Goal: Information Seeking & Learning: Learn about a topic

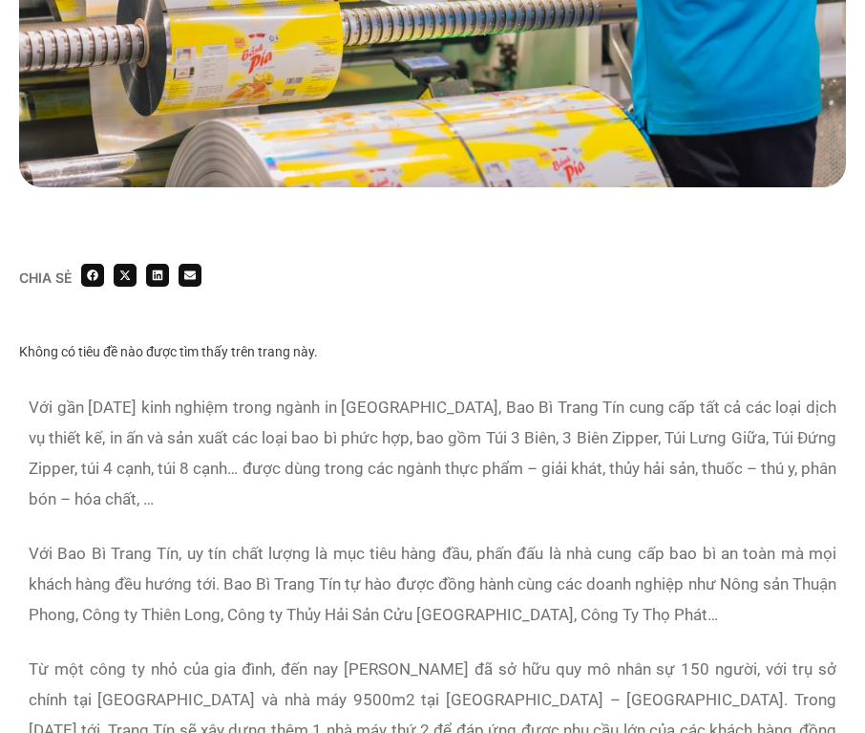
scroll to position [1019, 0]
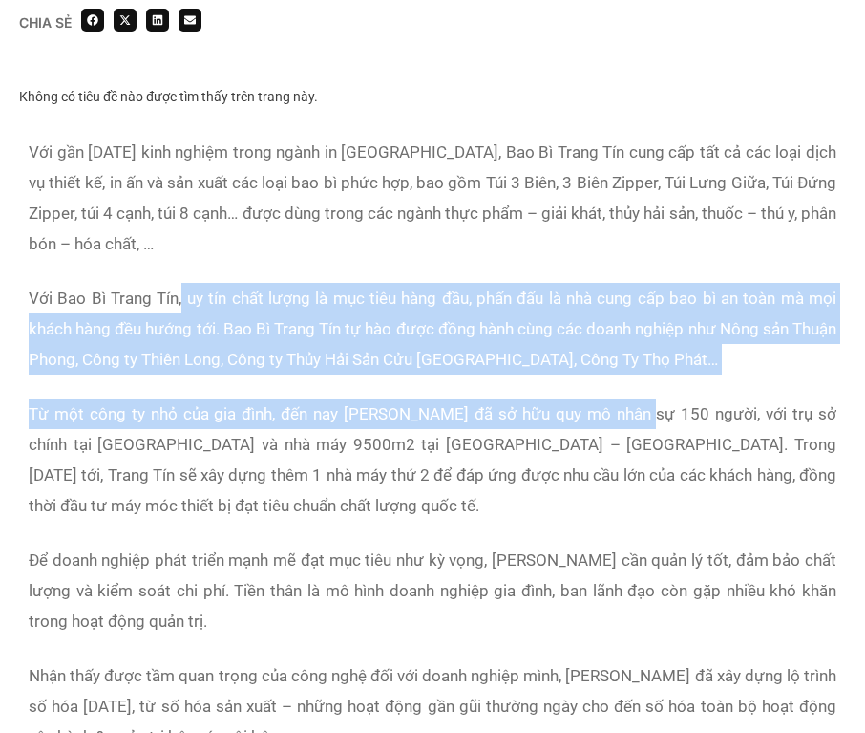
drag, startPoint x: 181, startPoint y: 274, endPoint x: 626, endPoint y: 363, distance: 453.8
click at [626, 363] on div "Với gần [DATE] kinh nghiệm trong ngành in [GEOGRAPHIC_DATA], Bao Bì Trang Tín c…" at bounding box center [433, 456] width 808 height 639
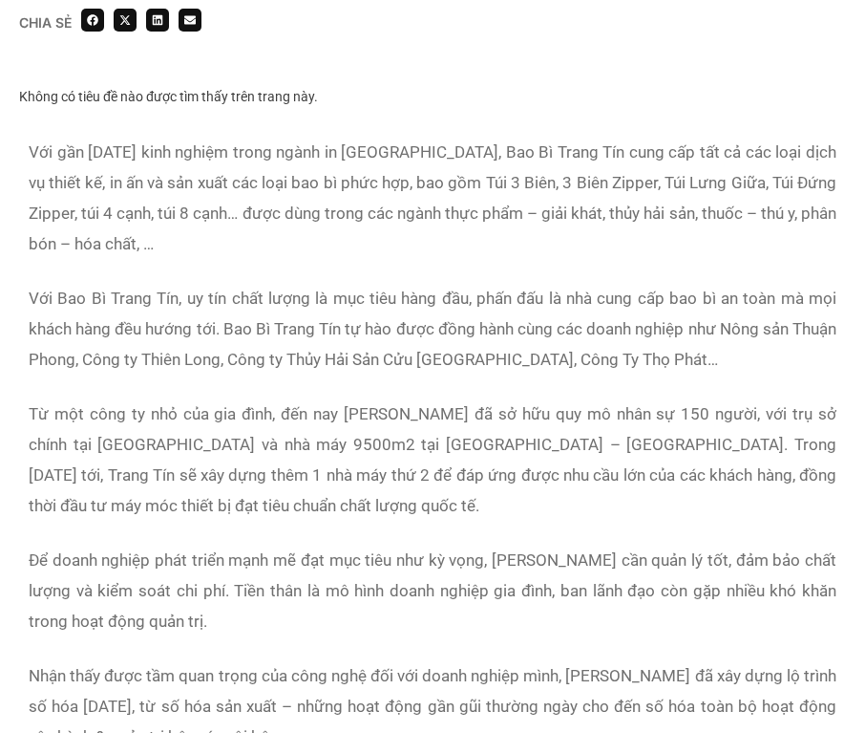
drag, startPoint x: 626, startPoint y: 363, endPoint x: 748, endPoint y: 373, distance: 122.7
click at [748, 398] on p "Từ một công ty nhỏ của gia đình, đến nay [PERSON_NAME] đã sở hữu quy mô nhân sự…" at bounding box center [433, 459] width 808 height 122
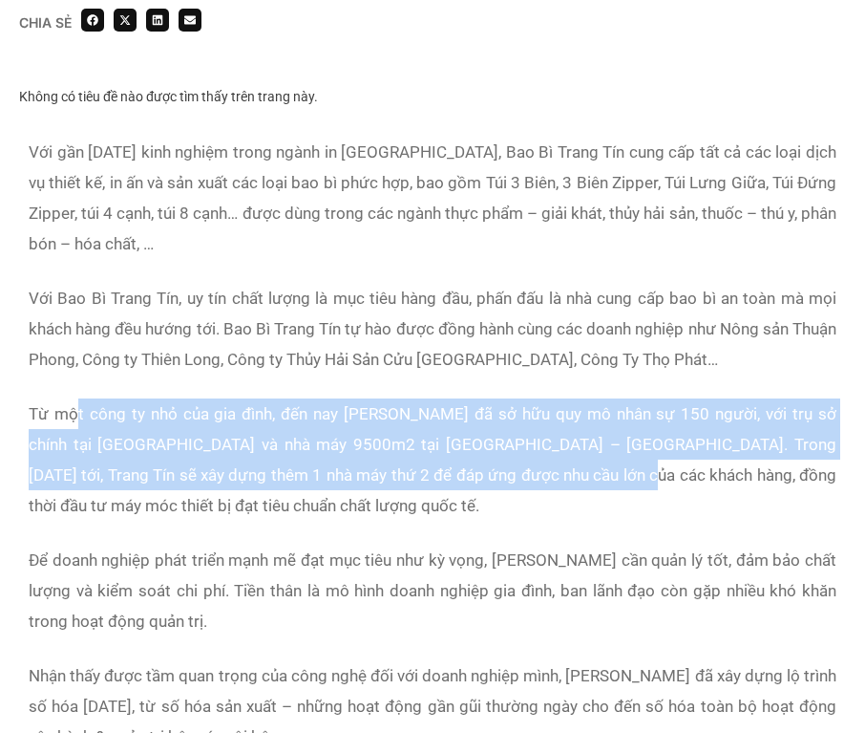
drag, startPoint x: 78, startPoint y: 379, endPoint x: 541, endPoint y: 455, distance: 468.4
click at [541, 455] on p "Từ một công ty nhỏ của gia đình, đến nay [PERSON_NAME] đã sở hữu quy mô nhân sự…" at bounding box center [433, 459] width 808 height 122
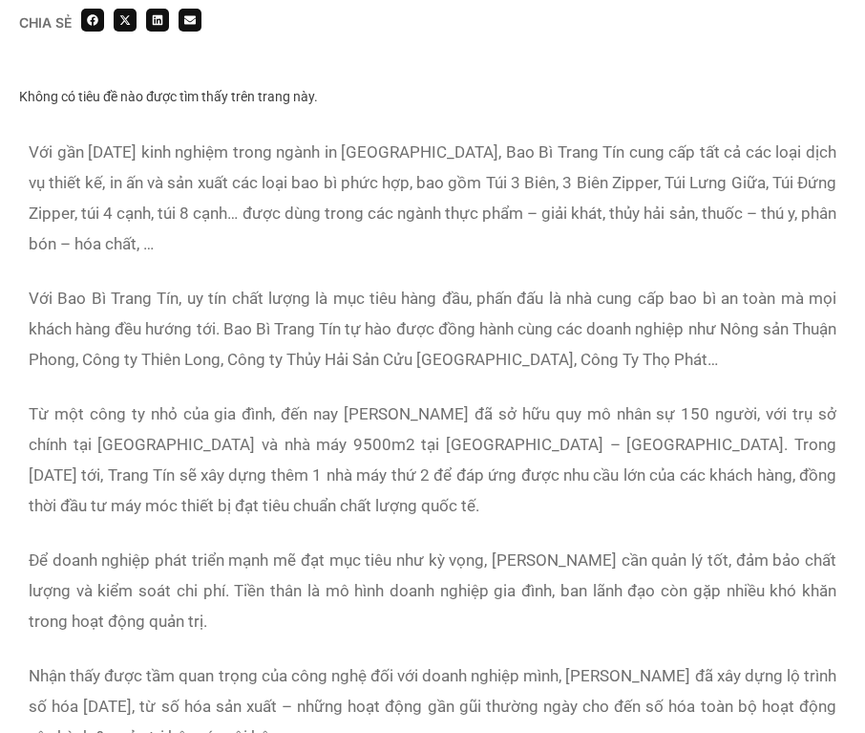
drag, startPoint x: 541, startPoint y: 455, endPoint x: 679, endPoint y: 472, distance: 139.5
click at [679, 472] on p "Từ một công ty nhỏ của gia đình, đến nay [PERSON_NAME] đã sở hữu quy mô nhân sự…" at bounding box center [433, 459] width 808 height 122
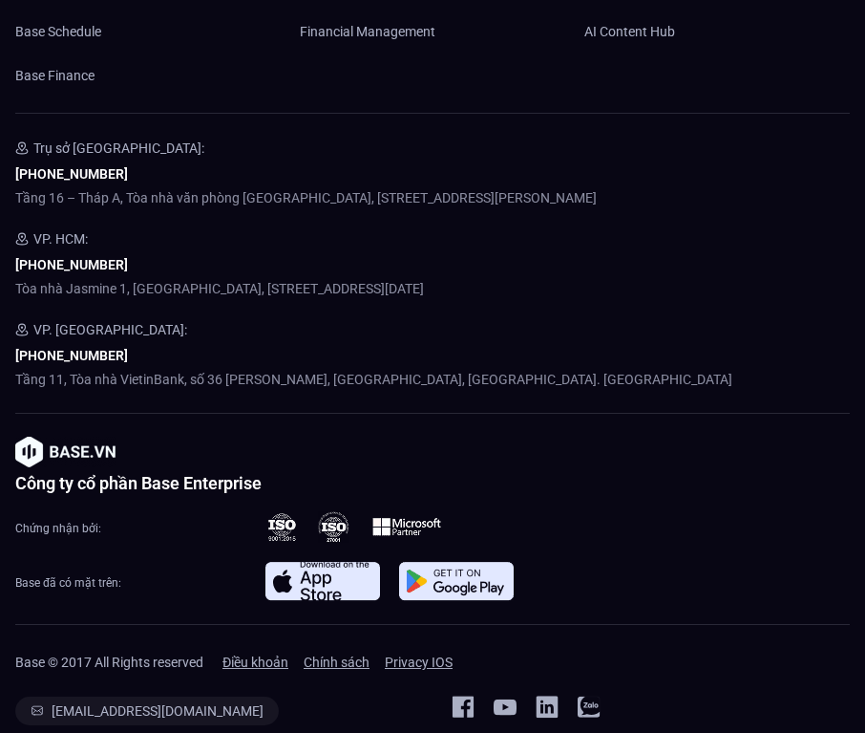
scroll to position [4000, 0]
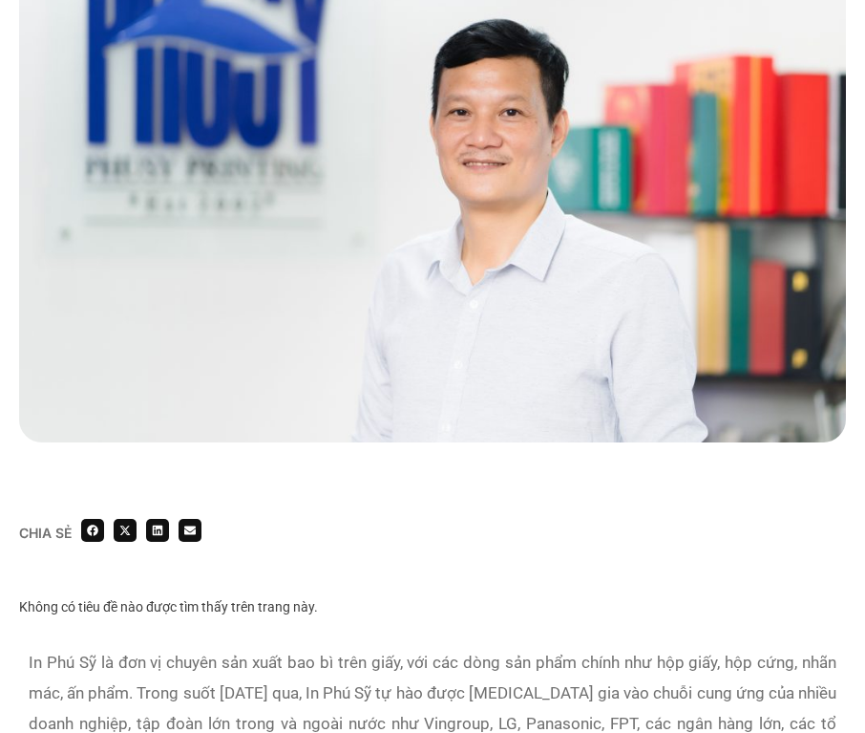
scroll to position [1019, 0]
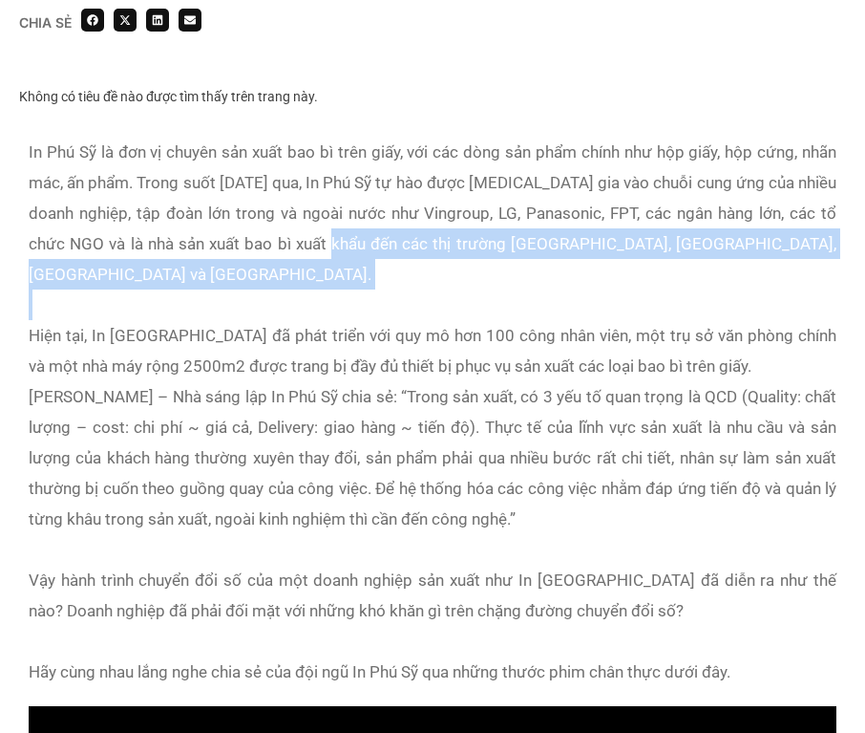
drag, startPoint x: 315, startPoint y: 239, endPoint x: 343, endPoint y: 280, distance: 49.5
click at [343, 280] on div "In Phú Sỹ là đơn vị chuyên sản xuất bao bì trên giấy, với các dòng sản phẩm chí…" at bounding box center [433, 228] width 808 height 183
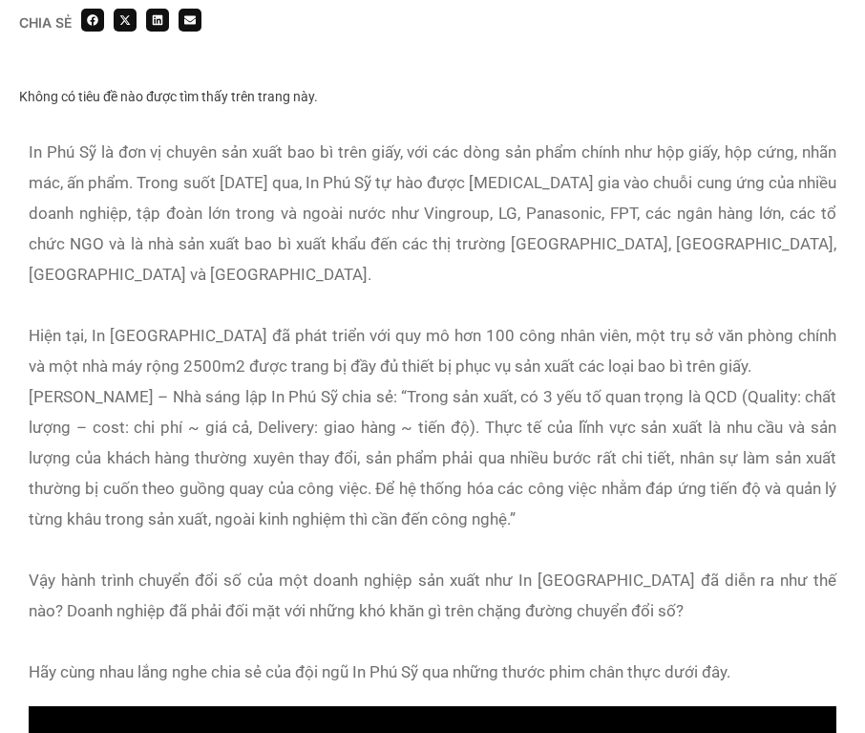
drag, startPoint x: 343, startPoint y: 280, endPoint x: 402, endPoint y: 317, distance: 70.0
click at [402, 320] on div "Hiện tại, In Phú Sỹ đã phát triển với quy mô hơn 100 công nhân viên, một trụ sở…" at bounding box center [433, 350] width 808 height 61
click at [520, 324] on div "Hiện tại, In Phú Sỹ đã phát triển với quy mô hơn 100 công nhân viên, một trụ sở…" at bounding box center [433, 350] width 808 height 61
click at [304, 381] on div "Anh Trần Nguyên Hải – Nhà sáng lập In Phú Sỹ chia sẻ: “Trong sản xuất, có 3 yếu…" at bounding box center [433, 457] width 808 height 153
click at [457, 390] on div "Anh Trần Nguyên Hải – Nhà sáng lập In Phú Sỹ chia sẻ: “Trong sản xuất, có 3 yếu…" at bounding box center [433, 457] width 808 height 153
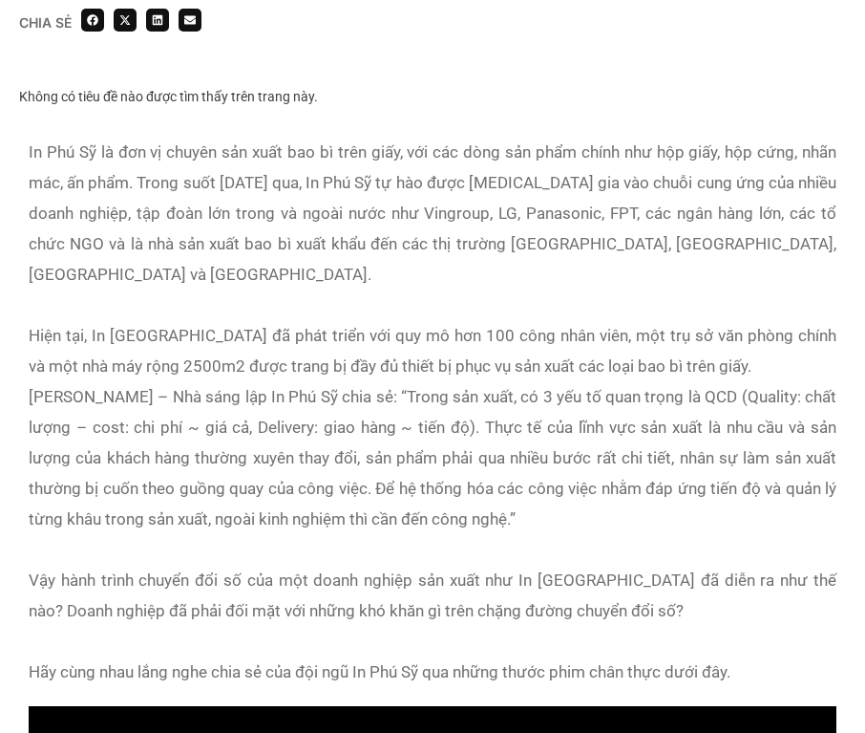
click at [648, 396] on div "Anh Trần Nguyên Hải – Nhà sáng lập In Phú Sỹ chia sẻ: “Trong sản xuất, có 3 yếu…" at bounding box center [433, 457] width 808 height 153
drag, startPoint x: 168, startPoint y: 407, endPoint x: 231, endPoint y: 404, distance: 63.1
click at [231, 404] on div "Anh Trần Nguyên Hải – Nhà sáng lập In Phú Sỹ chia sẻ: “Trong sản xuất, có 3 yếu…" at bounding box center [433, 457] width 808 height 153
click at [513, 412] on div "Anh Trần Nguyên Hải – Nhà sáng lập In Phú Sỹ chia sẻ: “Trong sản xuất, có 3 yếu…" at bounding box center [433, 457] width 808 height 153
drag, startPoint x: 168, startPoint y: 425, endPoint x: 276, endPoint y: 423, distance: 107.9
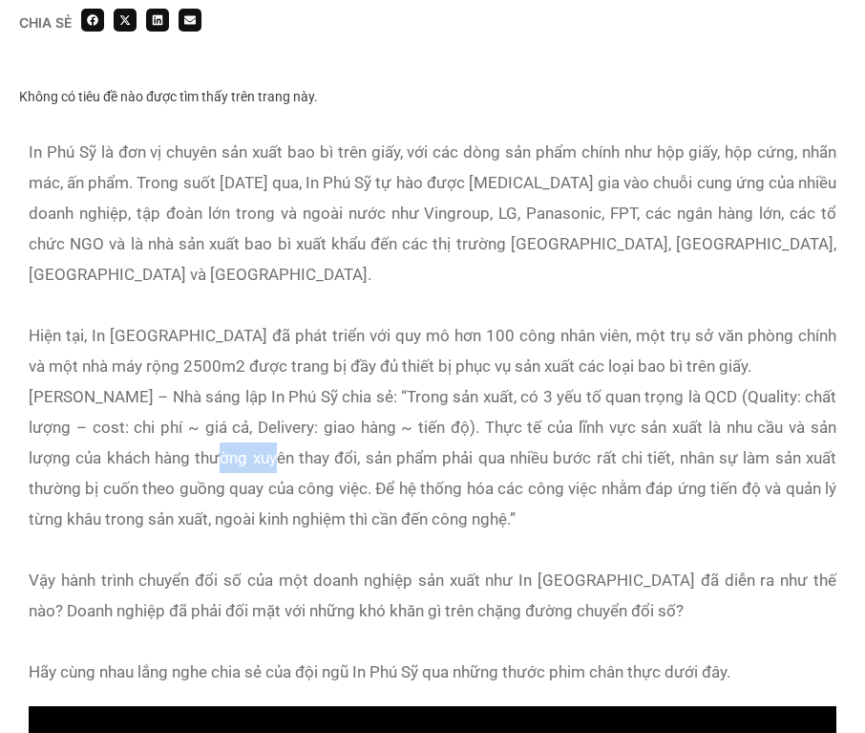
click at [276, 423] on div "Anh Trần Nguyên Hải – Nhà sáng lập In Phú Sỹ chia sẻ: “Trong sản xuất, có 3 yếu…" at bounding box center [433, 457] width 808 height 153
drag, startPoint x: 276, startPoint y: 423, endPoint x: 529, endPoint y: 471, distance: 257.5
click at [529, 471] on div "Anh Trần Nguyên Hải – Nhà sáng lập In Phú Sỹ chia sẻ: “Trong sản xuất, có 3 yếu…" at bounding box center [433, 457] width 808 height 153
drag, startPoint x: 222, startPoint y: 456, endPoint x: 382, endPoint y: 459, distance: 160.5
click at [382, 459] on div "Anh Trần Nguyên Hải – Nhà sáng lập In Phú Sỹ chia sẻ: “Trong sản xuất, có 3 yếu…" at bounding box center [433, 457] width 808 height 153
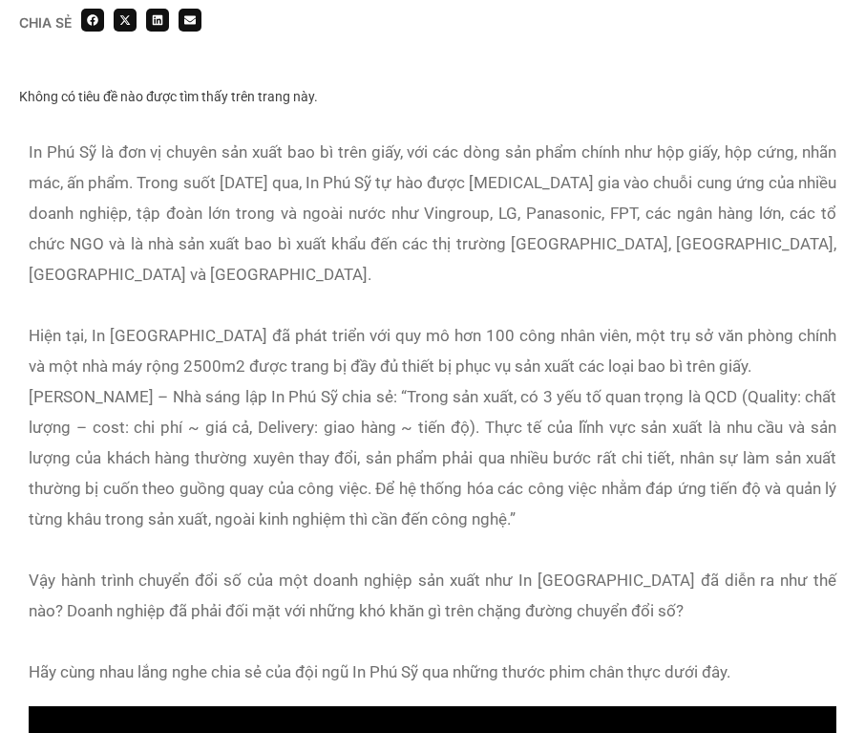
click at [647, 481] on div "Anh Trần Nguyên Hải – Nhà sáng lập In Phú Sỹ chia sẻ: “Trong sản xuất, có 3 yếu…" at bounding box center [433, 457] width 808 height 153
drag, startPoint x: 148, startPoint y: 541, endPoint x: 368, endPoint y: 552, distance: 220.0
click at [368, 564] on div "Vậy hành trình chuyển đổi số của một doanh nghiệp sản xuất như In Phú Sỹ đã diễ…" at bounding box center [433, 594] width 808 height 61
click at [646, 564] on div "Vậy hành trình chuyển đổi số của một doanh nghiệp sản xuất như In Phú Sỹ đã diễ…" at bounding box center [433, 594] width 808 height 61
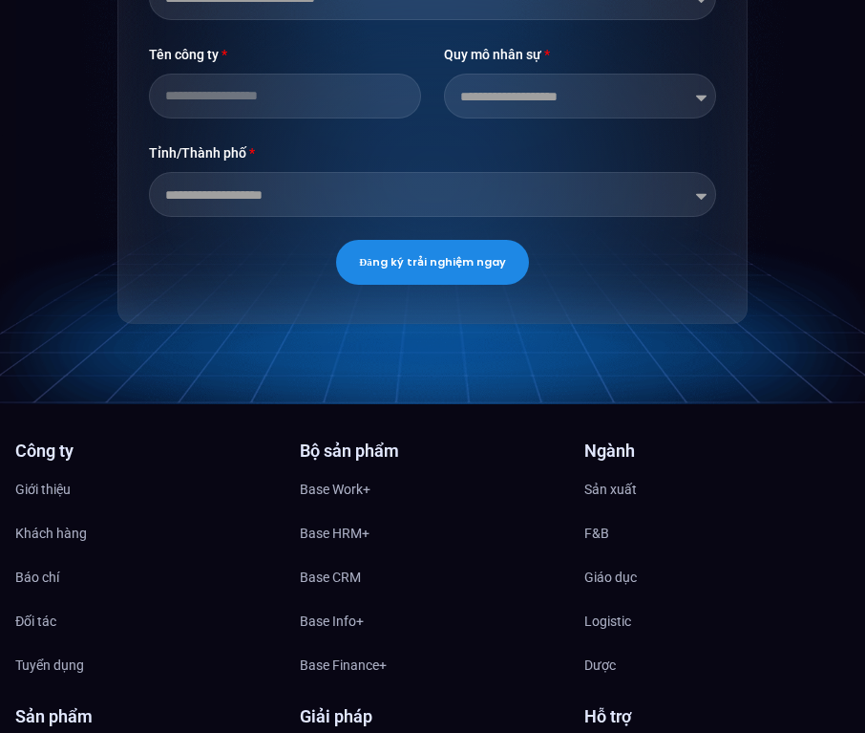
scroll to position [4075, 0]
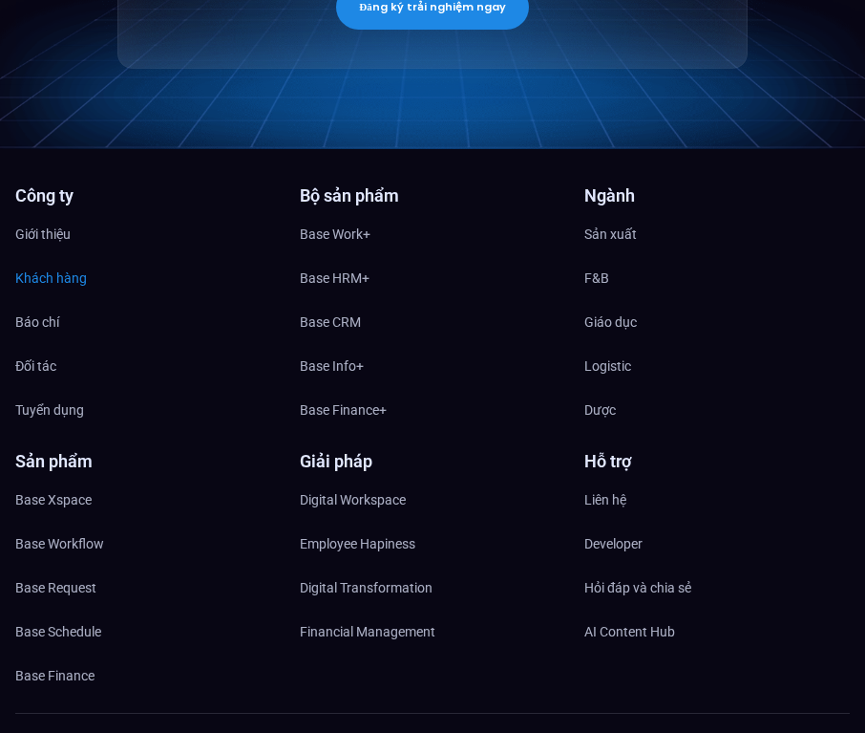
click at [53, 264] on span "Khách hàng" at bounding box center [51, 278] width 72 height 29
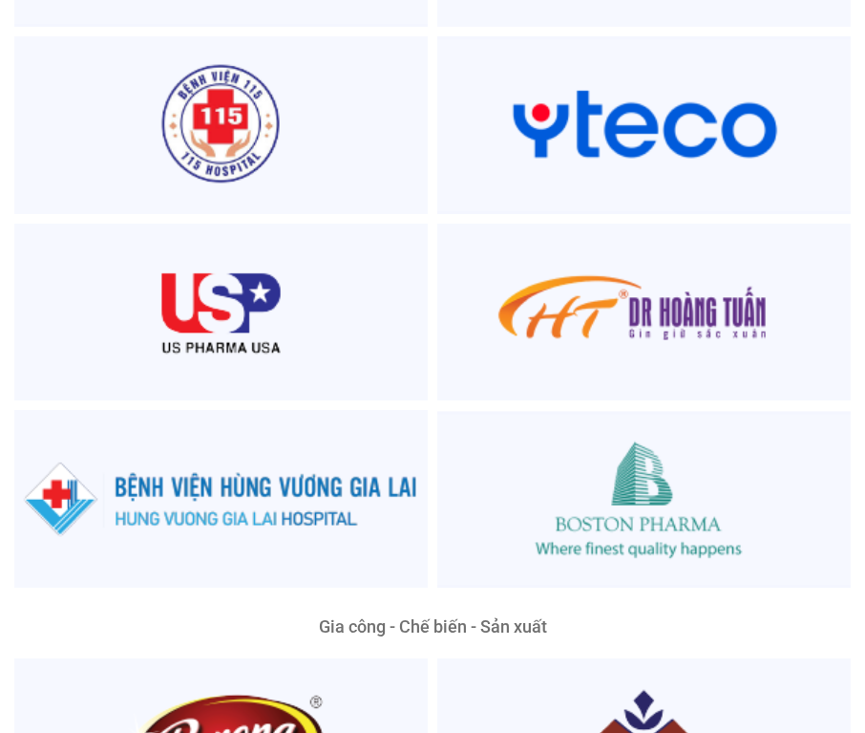
scroll to position [4839, 0]
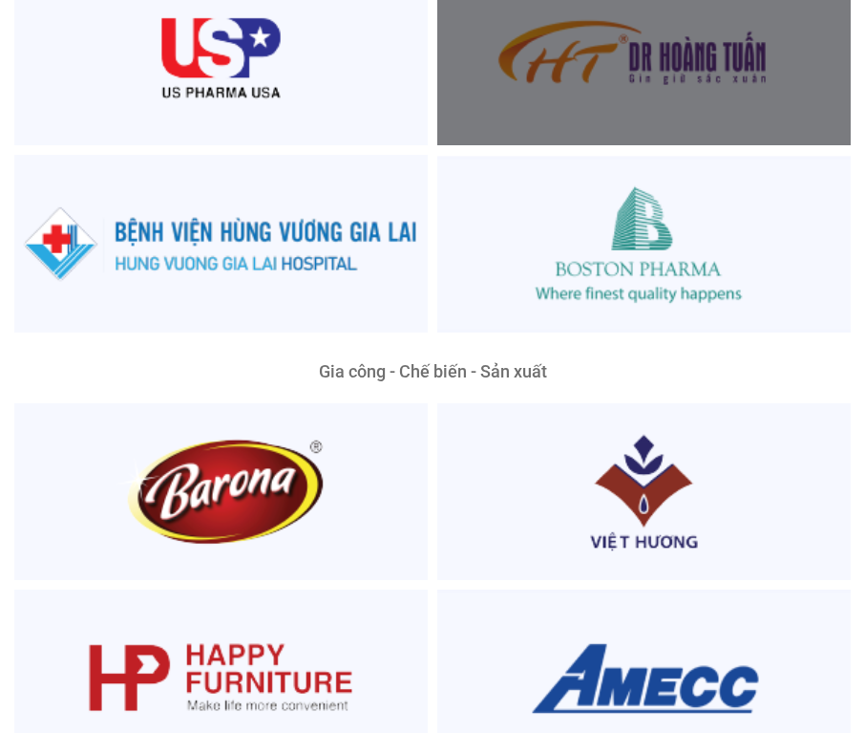
click at [667, 51] on div at bounding box center [644, 57] width 414 height 178
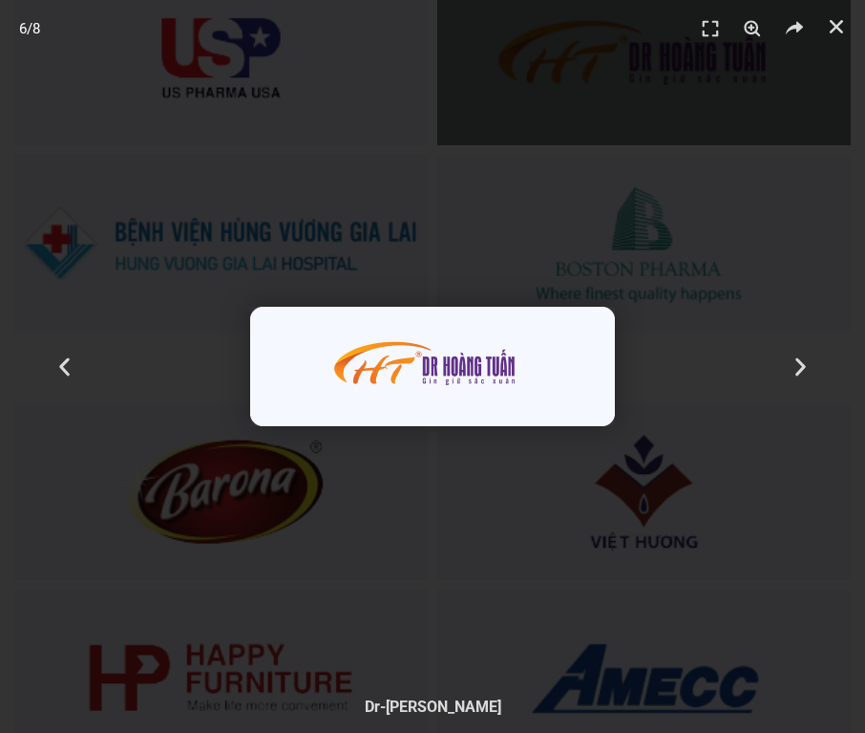
click at [442, 404] on img "6 / 8" at bounding box center [432, 366] width 365 height 119
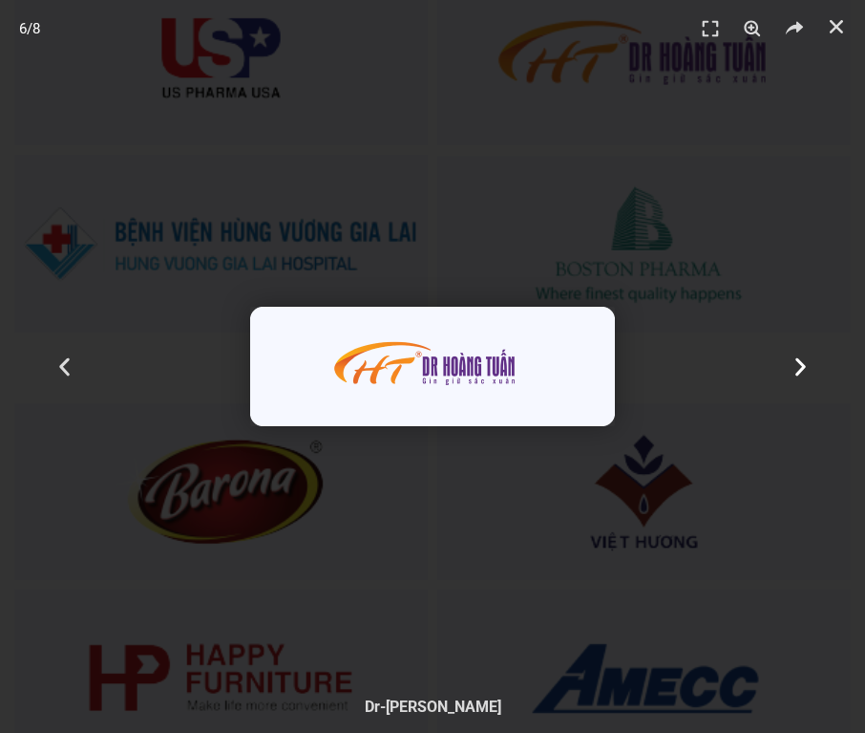
click at [808, 367] on icon "Next slide" at bounding box center [801, 366] width 24 height 24
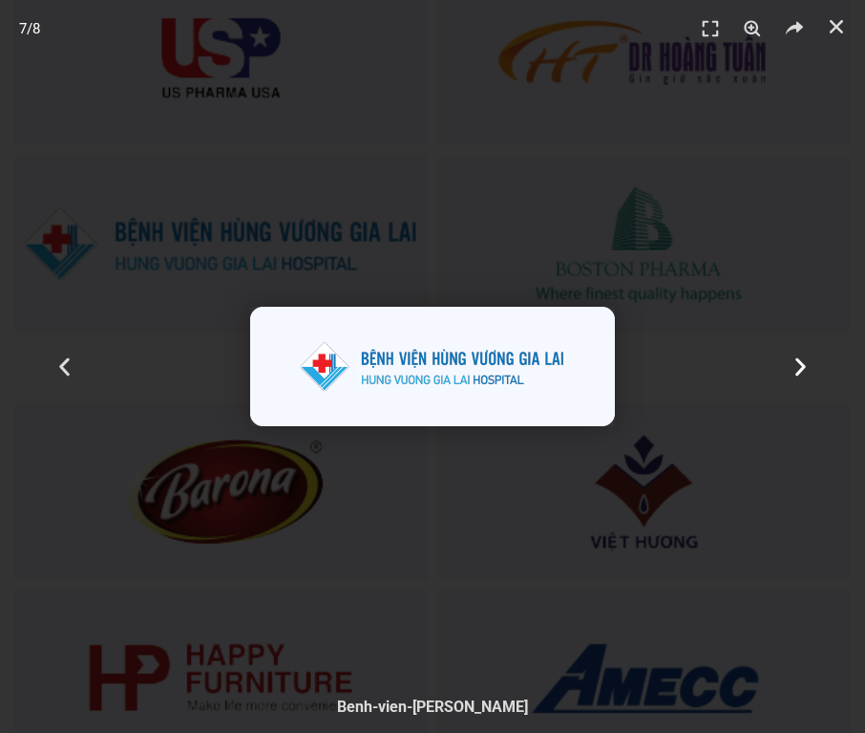
click at [808, 367] on icon "Next slide" at bounding box center [801, 366] width 24 height 24
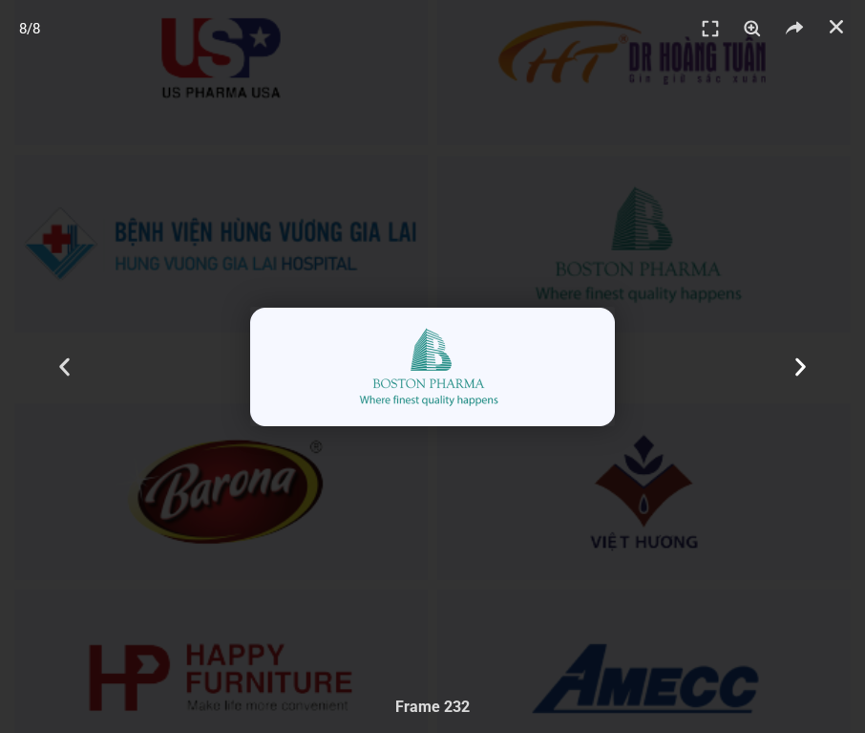
click at [808, 367] on icon "Next slide" at bounding box center [801, 366] width 24 height 24
